Goal: Register for event/course

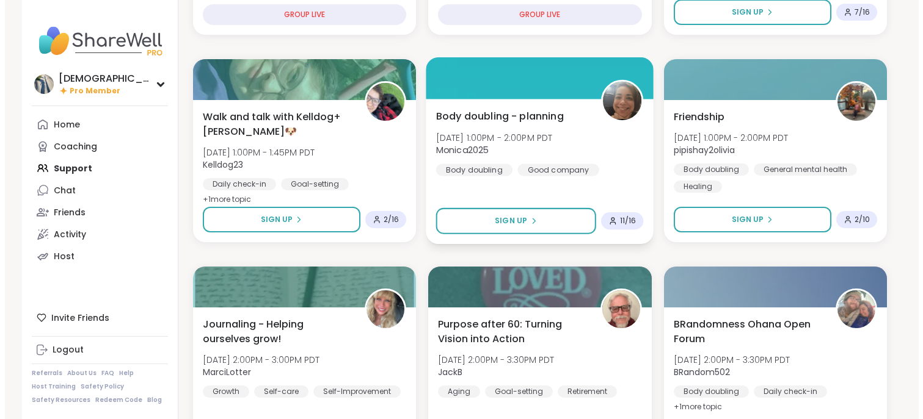
scroll to position [366, 0]
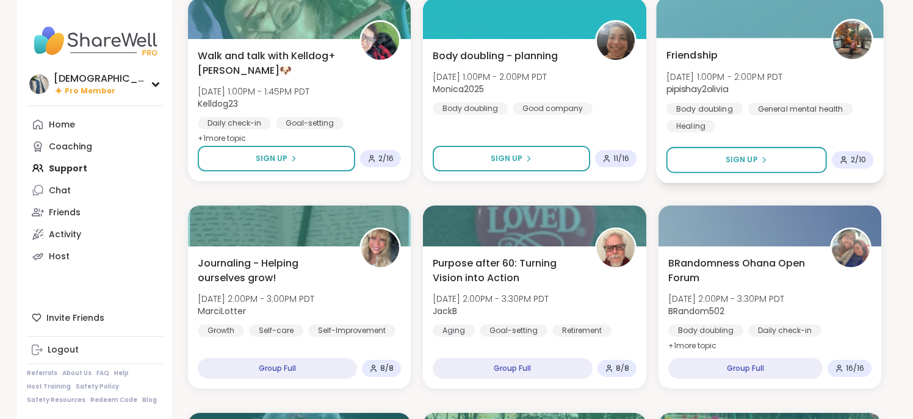
click at [804, 42] on div "Friendship [DATE] 1:00PM - 2:00PM PDT pipishay2olivia Body doubling General men…" at bounding box center [770, 110] width 228 height 145
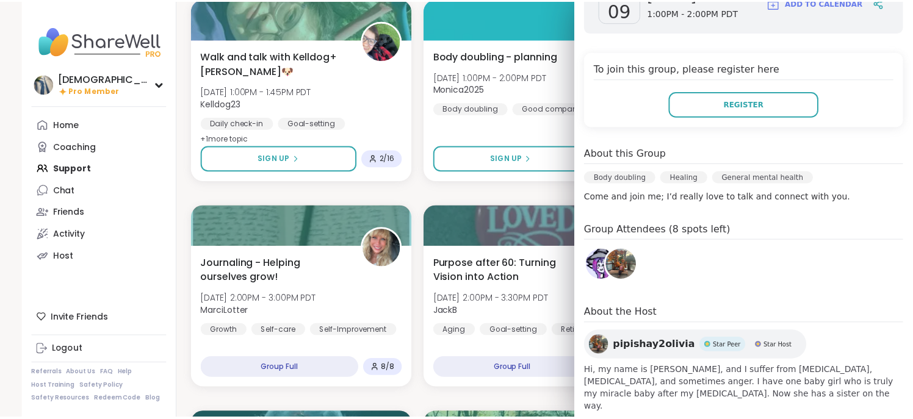
scroll to position [217, 0]
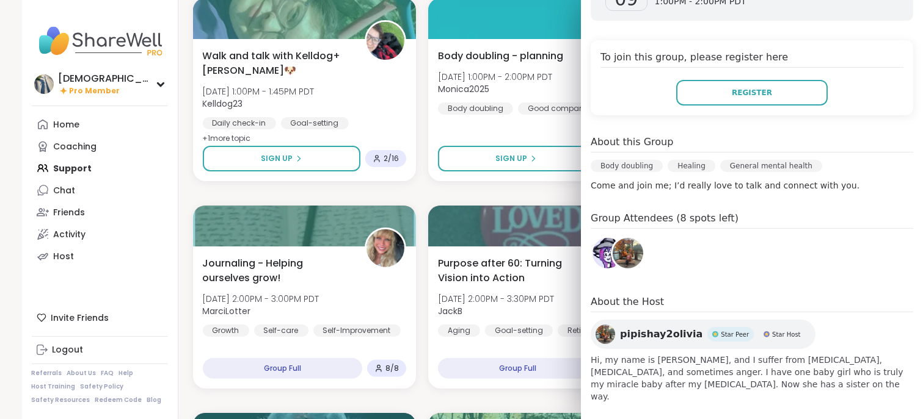
click at [612, 239] on img at bounding box center [627, 253] width 31 height 31
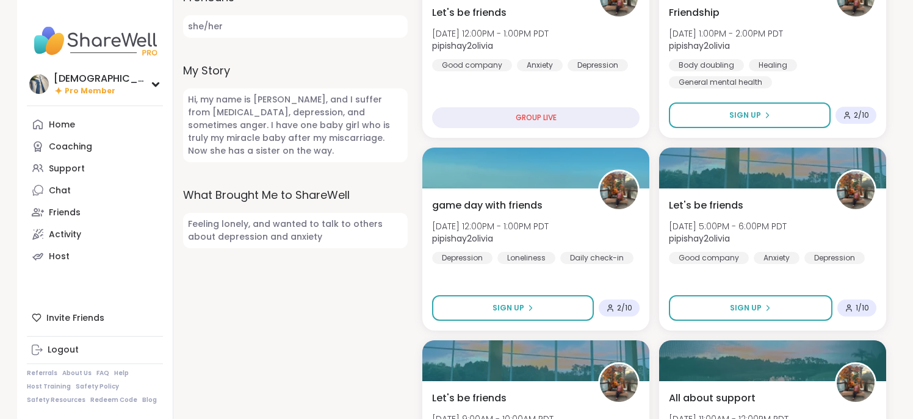
scroll to position [733, 0]
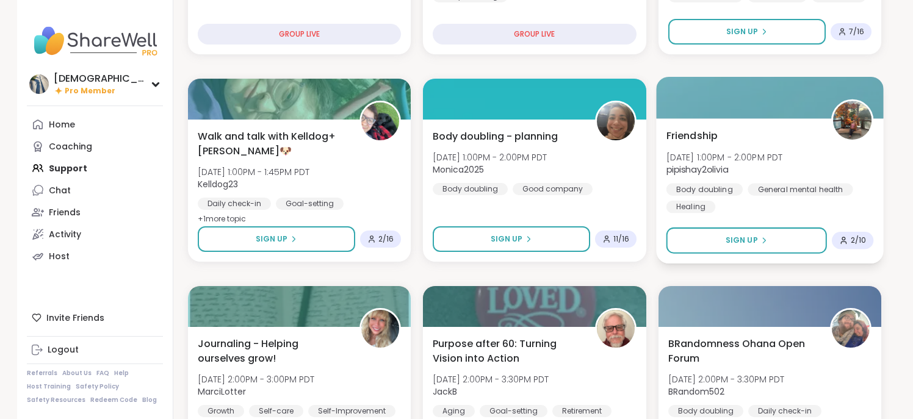
scroll to position [305, 0]
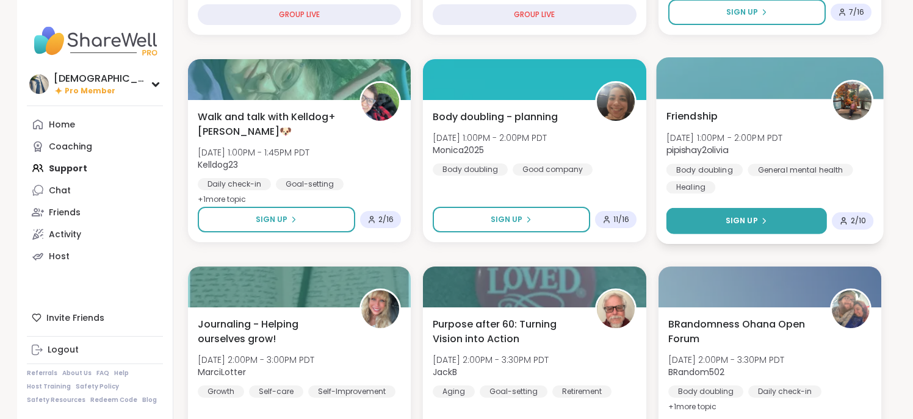
click at [758, 219] on div "Sign Up" at bounding box center [746, 221] width 42 height 11
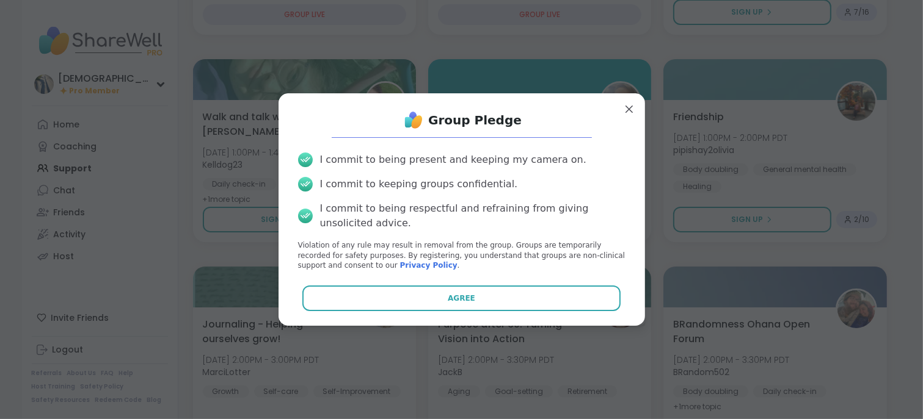
click at [400, 296] on button "Agree" at bounding box center [461, 299] width 318 height 26
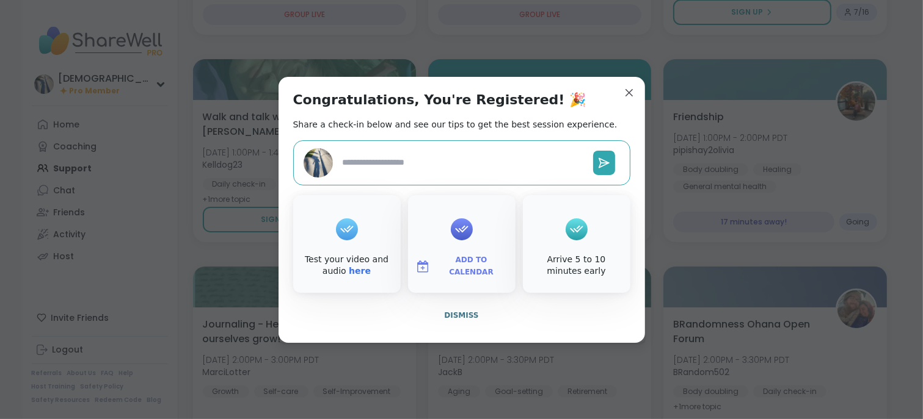
type textarea "*"
click at [457, 318] on span "Dismiss" at bounding box center [461, 315] width 34 height 9
